Goal: Communication & Community: Share content

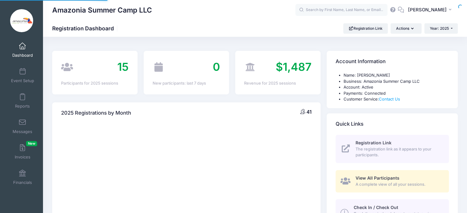
select select
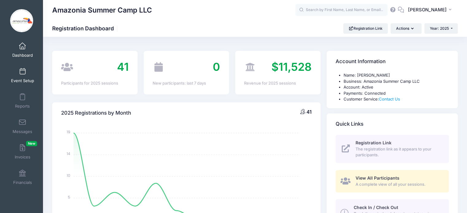
click at [22, 75] on span at bounding box center [22, 71] width 0 height 7
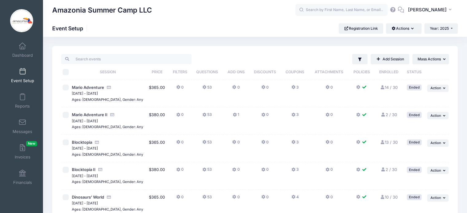
click at [66, 87] on input "checkbox" at bounding box center [66, 88] width 6 height 6
checkbox input "true"
click at [66, 115] on input "checkbox" at bounding box center [66, 115] width 6 height 6
checkbox input "true"
click at [21, 127] on link "Messages" at bounding box center [22, 126] width 29 height 21
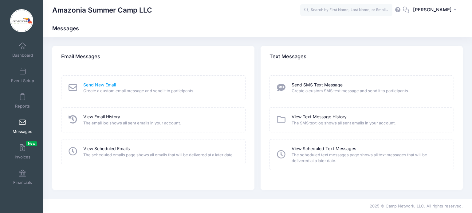
click at [87, 84] on link "Send New Email" at bounding box center [99, 85] width 33 height 6
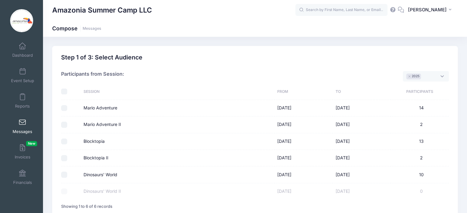
click at [63, 107] on input "Mario Adventure" at bounding box center [64, 108] width 6 height 6
checkbox input "true"
click at [63, 125] on input "Mario Adventure II" at bounding box center [64, 125] width 6 height 6
checkbox input "true"
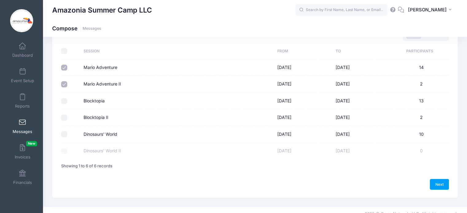
scroll to position [48, 0]
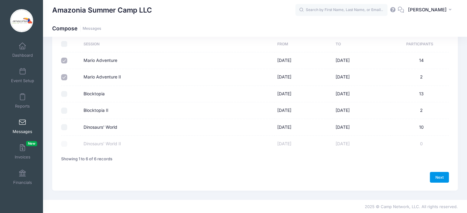
click at [438, 178] on link "Next" at bounding box center [439, 177] width 19 height 10
select select "50"
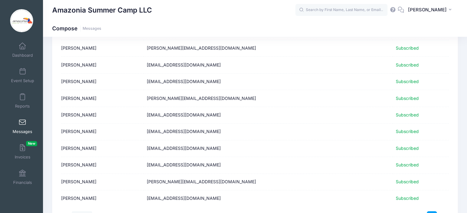
scroll to position [228, 0]
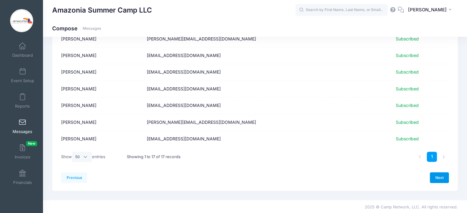
click at [438, 176] on link "Next" at bounding box center [439, 178] width 19 height 10
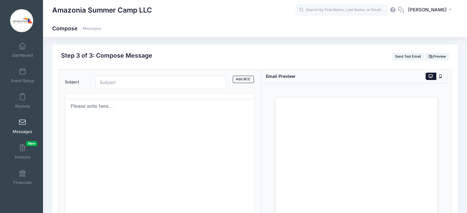
scroll to position [0, 0]
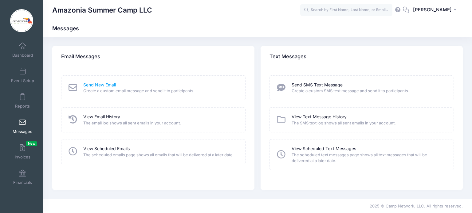
click at [103, 85] on link "Send New Email" at bounding box center [99, 85] width 33 height 6
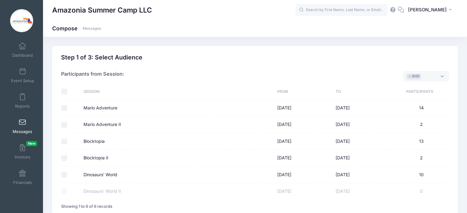
click at [62, 110] on input "Mario Adventure" at bounding box center [64, 108] width 6 height 6
checkbox input "true"
click at [65, 123] on input "Mario Adventure II" at bounding box center [64, 125] width 6 height 6
checkbox input "true"
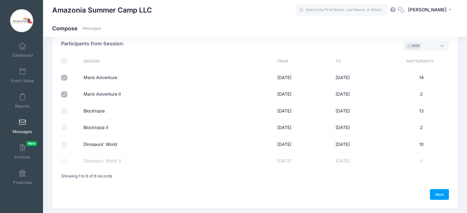
scroll to position [48, 0]
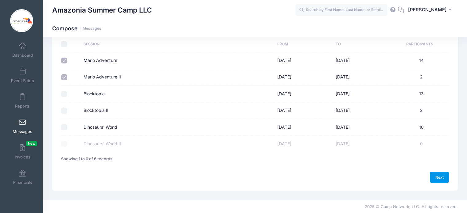
click at [441, 177] on link "Next" at bounding box center [439, 177] width 19 height 10
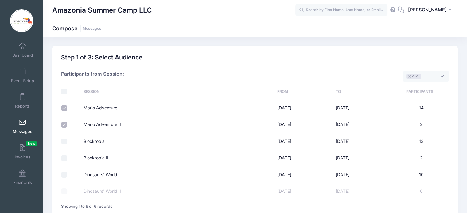
select select "50"
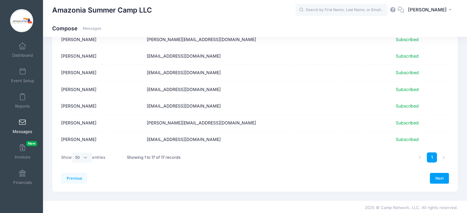
scroll to position [228, 0]
click at [440, 181] on link "Next" at bounding box center [439, 178] width 19 height 10
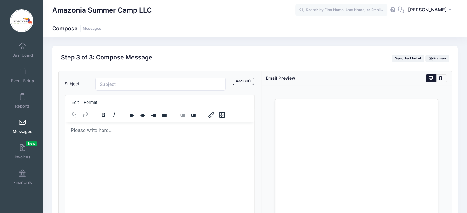
scroll to position [0, 0]
click at [106, 83] on input "Subject" at bounding box center [161, 84] width 131 height 13
paste input "Relive the Magic – Mario Adventure 2025 Photos Are Here!"
click at [138, 84] on input "Relive the Magic – Mario Adventure 2025 Photos Are Here!" at bounding box center [161, 84] width 131 height 13
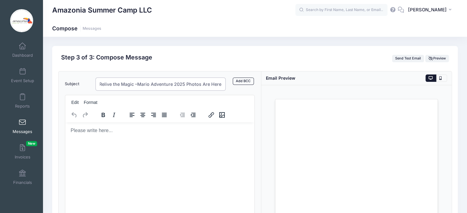
scroll to position [0, 0]
type input "Relive the Magic. Mario Adventure 2025 Photos Are Here!"
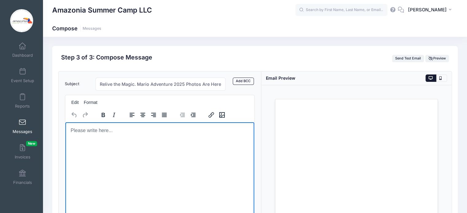
click at [78, 133] on body "Rich Text Area. Press ALT-0 for help." at bounding box center [159, 130] width 179 height 7
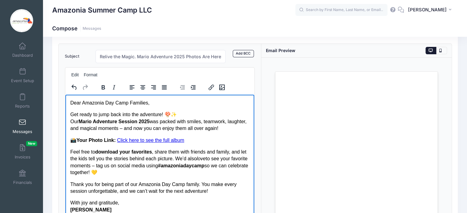
click at [143, 130] on p "Get ready to jump back into the adventure! 🍄✨ Our Mario Adventure Session 2025 …" at bounding box center [159, 121] width 179 height 21
click at [138, 141] on link "Click here to see the full album" at bounding box center [150, 140] width 67 height 5
click at [123, 142] on link "Click here to see the full album" at bounding box center [150, 140] width 67 height 5
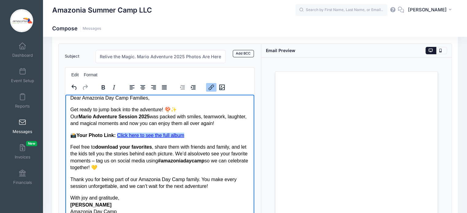
click at [190, 136] on p "📸 Your Photo Link: Click here to see the full album" at bounding box center [159, 135] width 179 height 7
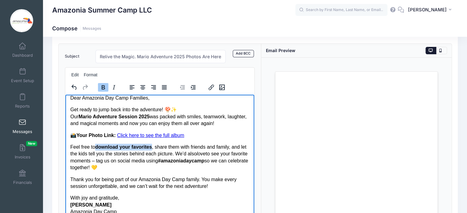
drag, startPoint x: 151, startPoint y: 149, endPoint x: 96, endPoint y: 150, distance: 55.9
click at [96, 150] on p "Feel free to download your favorites , share them with friends and family, and …" at bounding box center [159, 158] width 179 height 28
click at [103, 86] on icon "Bold" at bounding box center [103, 87] width 7 height 7
click at [112, 160] on p "Feel free to download your favorites, share them with friends and family, and l…" at bounding box center [159, 158] width 179 height 28
click at [113, 206] on p "With joy and gratitude, Monica Daniel Gil Amazonia Day Camp" at bounding box center [159, 205] width 179 height 21
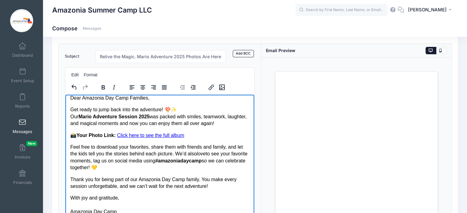
click at [70, 212] on p "With joy and gratitude, ﻿ Amazonia Day Camp" at bounding box center [159, 205] width 179 height 21
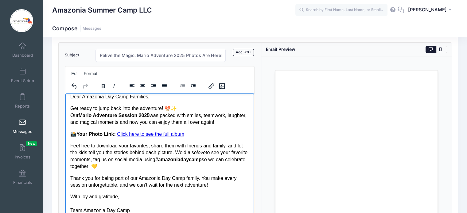
click at [70, 211] on p "With joy and gratitude, Team Amazonia Day Camp" at bounding box center [159, 203] width 179 height 21
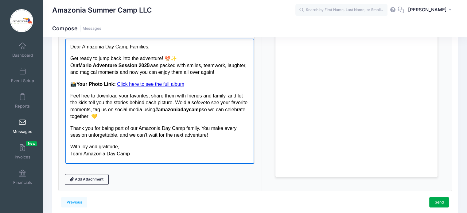
scroll to position [92, 0]
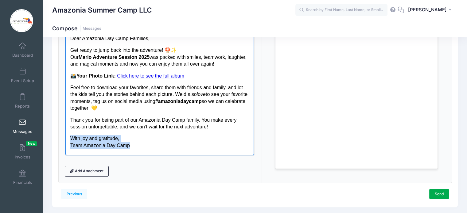
drag, startPoint x: 70, startPoint y: 140, endPoint x: 135, endPoint y: 147, distance: 64.9
click at [135, 147] on p "With joy and gratitude, Team Amazonia Day Camp" at bounding box center [159, 142] width 179 height 14
copy p "With joy and gratitude, Team Amazonia Day Camp"
click at [82, 145] on p "With joy and gratitude, Team Amazonia Day Camp" at bounding box center [159, 142] width 179 height 14
click at [127, 149] on p "With joy and gratitude, The Amazonia Day Camp" at bounding box center [159, 142] width 179 height 14
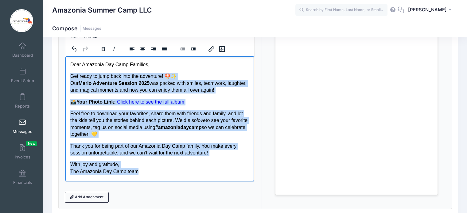
scroll to position [109, 0]
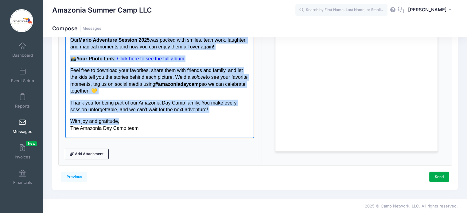
drag, startPoint x: 70, startPoint y: 33, endPoint x: 213, endPoint y: 114, distance: 163.7
click at [213, 114] on body "Dear Amazonia Day Camp Families, Get ready to jump back into the adventure! 🍄✨ …" at bounding box center [159, 75] width 179 height 114
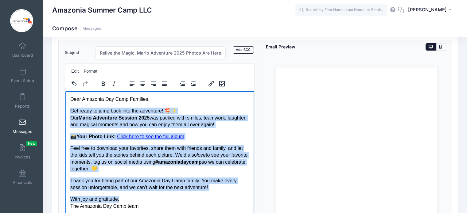
scroll to position [22, 0]
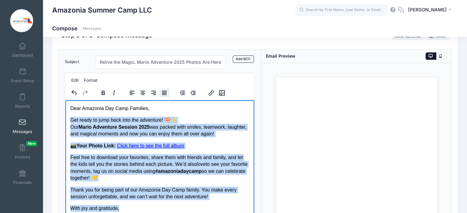
click at [162, 95] on icon "Justify" at bounding box center [164, 92] width 7 height 7
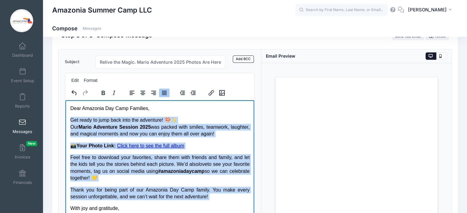
click at [236, 114] on body "Dear Amazonia Day Camp Families, Get ready to jump back into the adventure! 🍄✨ …" at bounding box center [159, 162] width 179 height 114
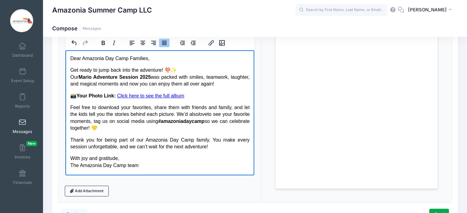
scroll to position [109, 0]
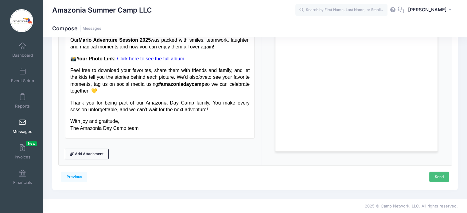
click at [440, 174] on link "Send" at bounding box center [439, 177] width 20 height 10
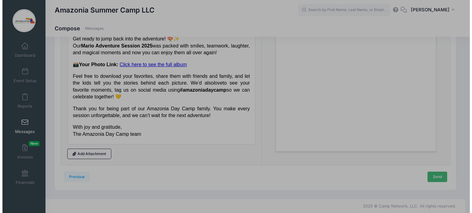
scroll to position [0, 0]
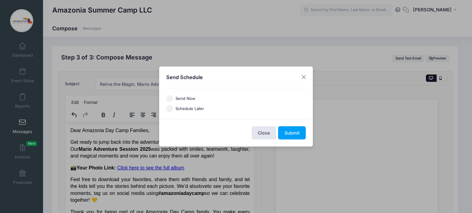
click at [172, 108] on input "Schedule Later" at bounding box center [169, 108] width 7 height 7
radio input "true"
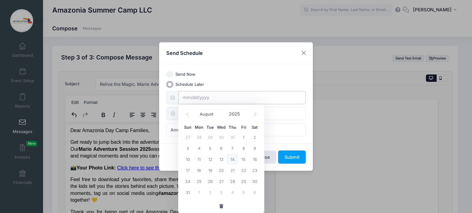
click at [194, 97] on input "text" at bounding box center [241, 97] width 127 height 13
click at [244, 161] on span "15" at bounding box center [243, 159] width 11 height 11
type input "08/15/2025"
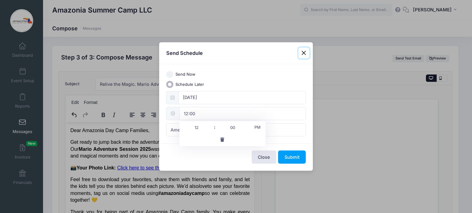
click at [221, 116] on input "12:00" at bounding box center [242, 113] width 126 height 13
click at [210, 124] on span at bounding box center [211, 125] width 4 height 6
type input "13:00"
type input "01"
click at [210, 124] on span at bounding box center [211, 125] width 4 height 6
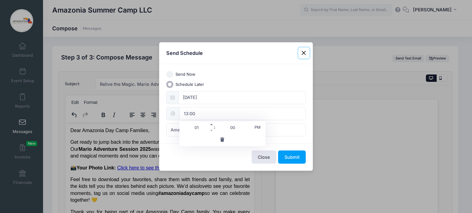
type input "14:00"
type input "02"
click at [210, 124] on span at bounding box center [211, 125] width 4 height 6
type input "15:00"
type input "03"
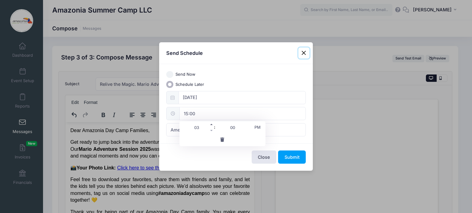
click at [210, 124] on span at bounding box center [211, 125] width 4 height 6
type input "16:00"
type input "04"
click at [210, 124] on span at bounding box center [211, 125] width 4 height 6
type input "17:00"
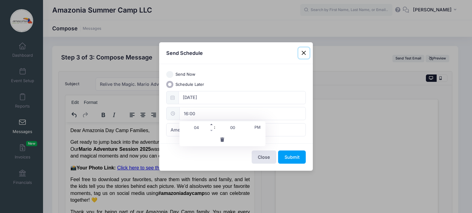
type input "05"
click at [210, 124] on span at bounding box center [211, 125] width 4 height 6
type input "18:00"
type input "06"
click at [210, 124] on span at bounding box center [211, 125] width 4 height 6
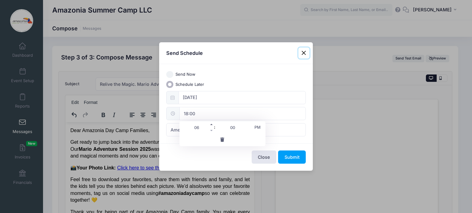
type input "19:00"
type input "07"
click at [210, 124] on span at bounding box center [211, 125] width 4 height 6
type input "20:00"
type input "08"
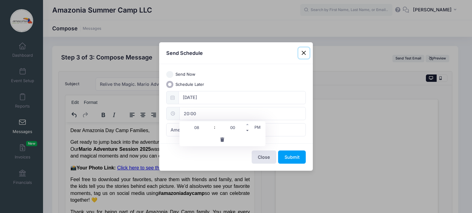
click at [247, 132] on span at bounding box center [247, 131] width 4 height 6
type input "19:55"
type input "07"
type input "55"
click at [247, 123] on span at bounding box center [247, 125] width 4 height 6
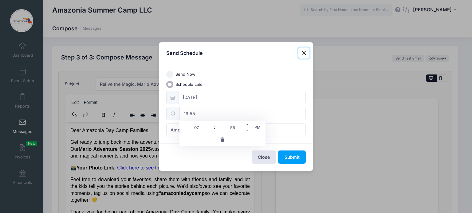
type input "20:00"
type input "08"
type input "00"
click at [257, 126] on span "PM" at bounding box center [257, 127] width 15 height 12
type input "08:00"
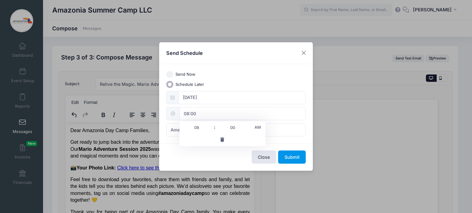
click at [289, 154] on button "Submit" at bounding box center [292, 157] width 28 height 13
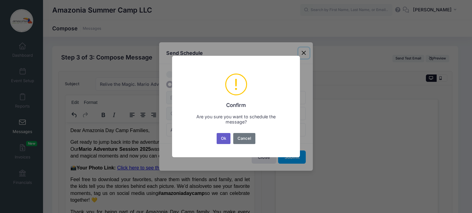
click at [221, 139] on button "Ok" at bounding box center [224, 138] width 14 height 11
